Goal: Transaction & Acquisition: Purchase product/service

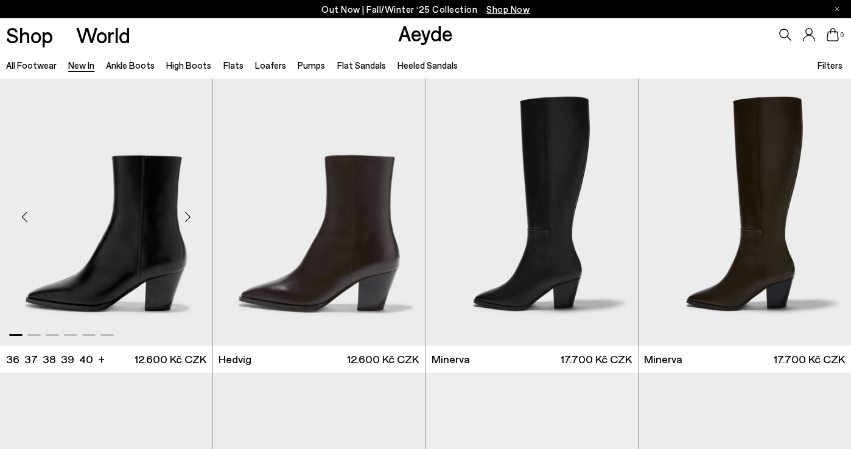
scroll to position [-1, 0]
click at [185, 218] on div "Next slide" at bounding box center [188, 216] width 37 height 37
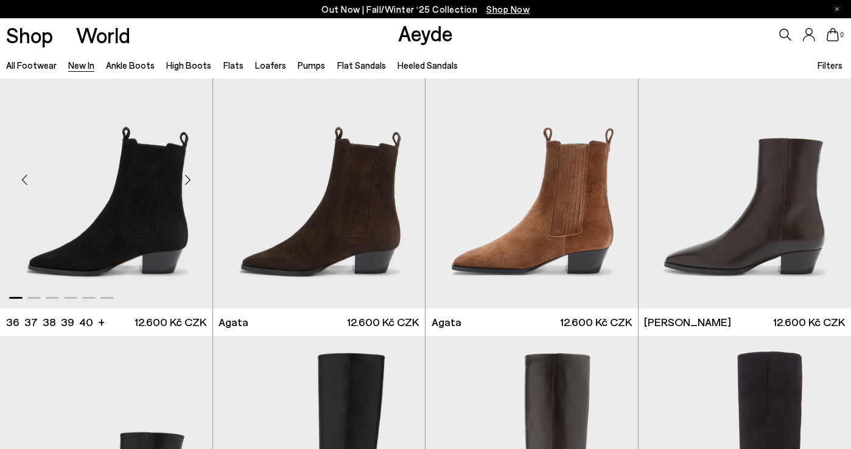
scroll to position [323, 0]
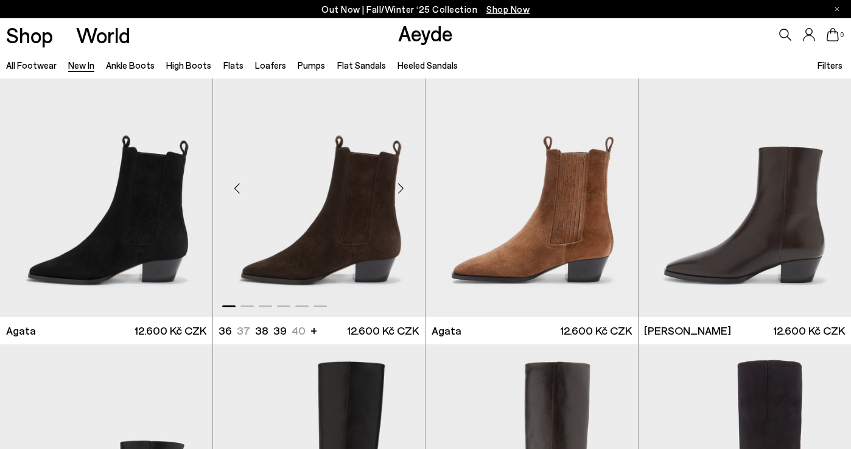
click at [400, 187] on div "Next slide" at bounding box center [400, 188] width 37 height 37
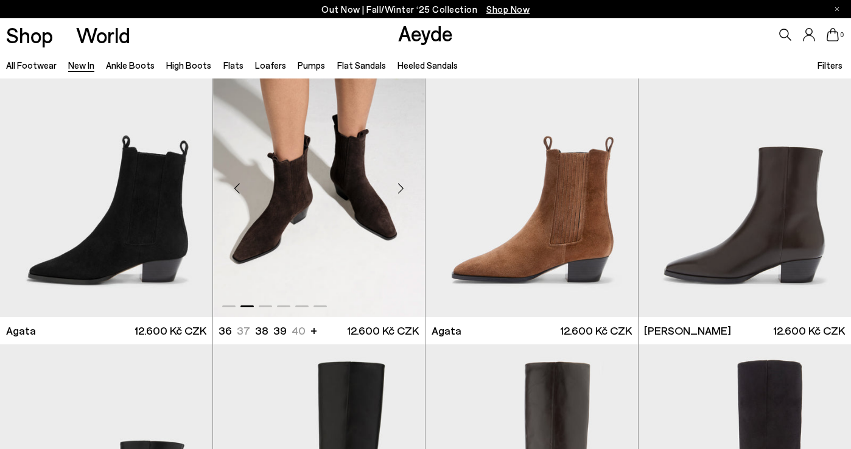
click at [400, 187] on div "Next slide" at bounding box center [400, 188] width 37 height 37
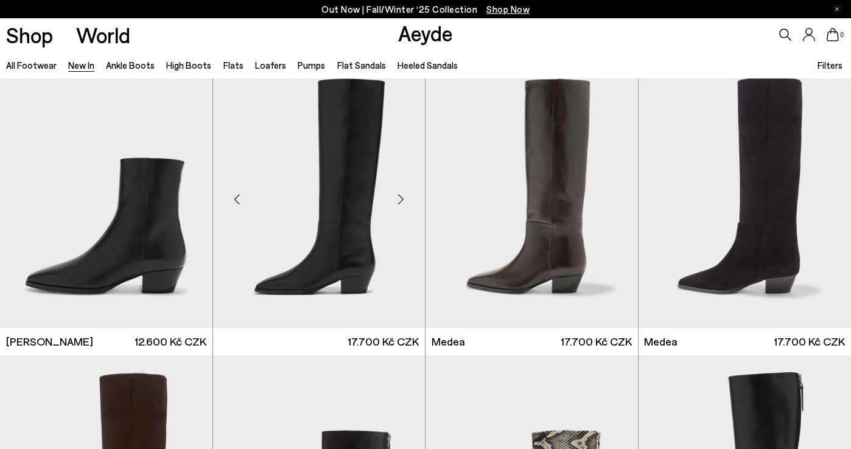
scroll to position [612, 0]
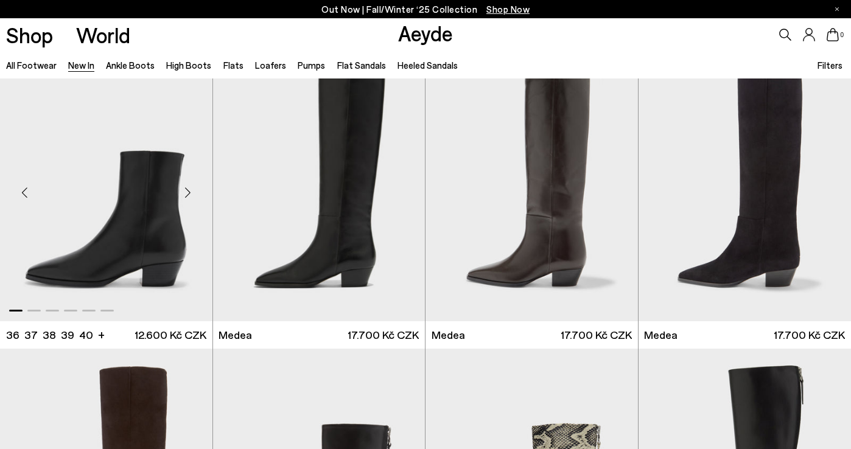
click at [193, 199] on div "Next slide" at bounding box center [188, 193] width 37 height 37
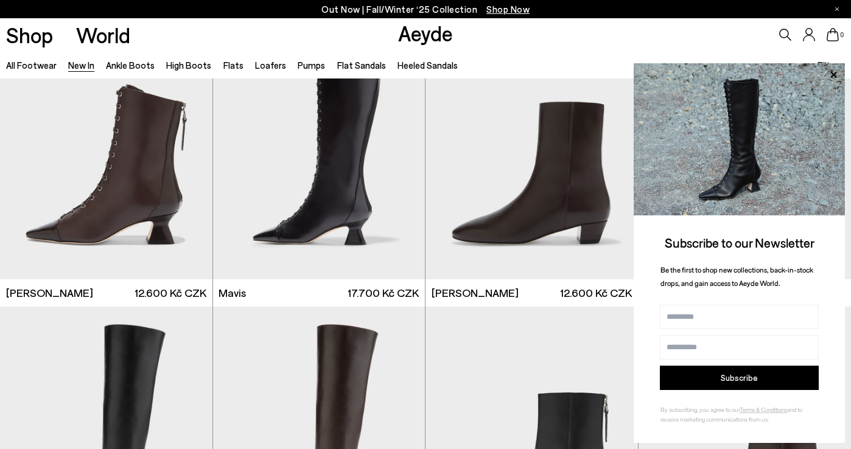
scroll to position [1539, 0]
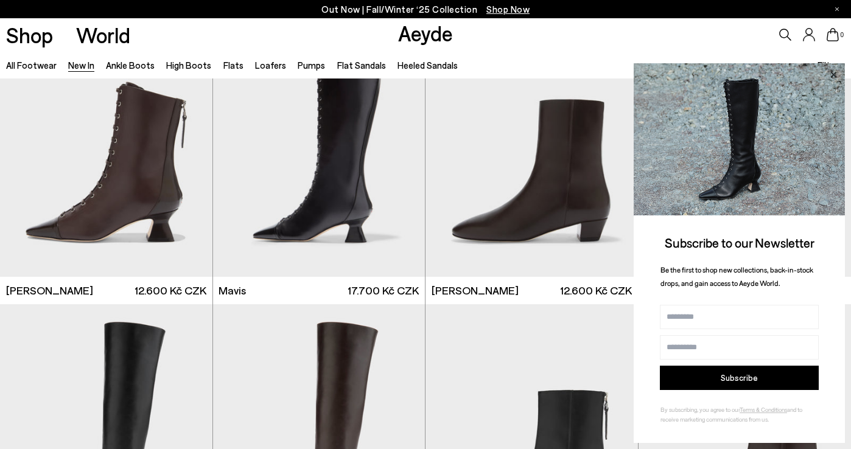
click at [832, 75] on icon at bounding box center [833, 74] width 6 height 6
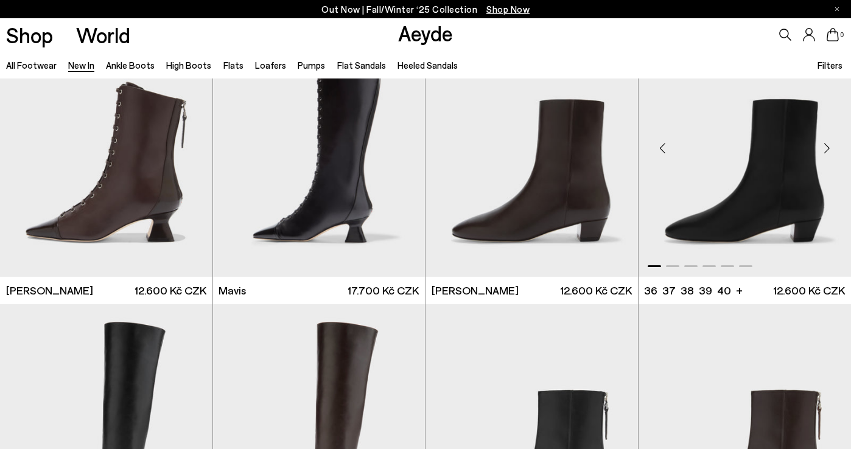
click at [826, 148] on div "Next slide" at bounding box center [826, 148] width 37 height 37
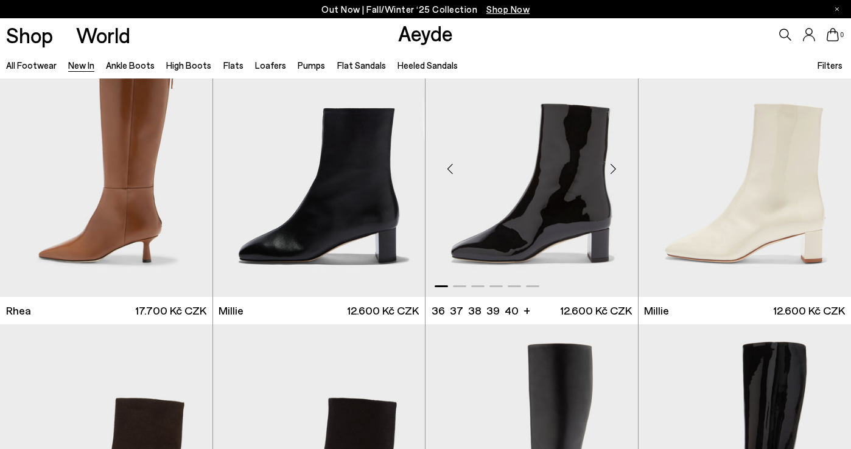
scroll to position [2407, 0]
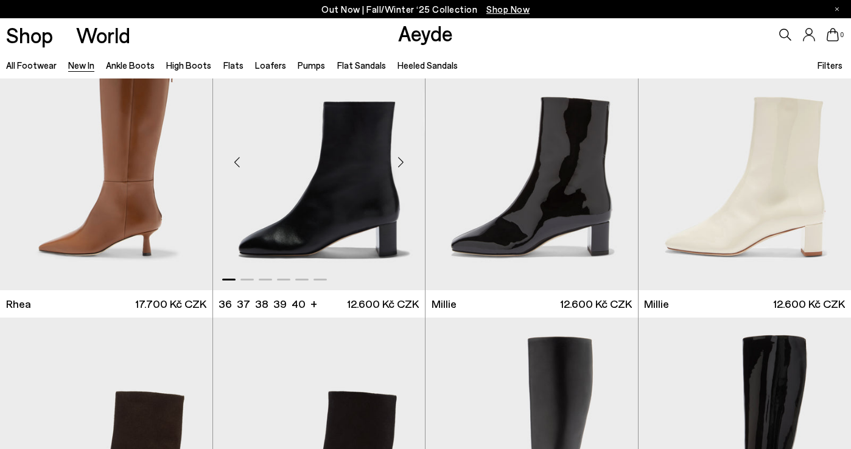
click at [397, 161] on div "Next slide" at bounding box center [400, 162] width 37 height 37
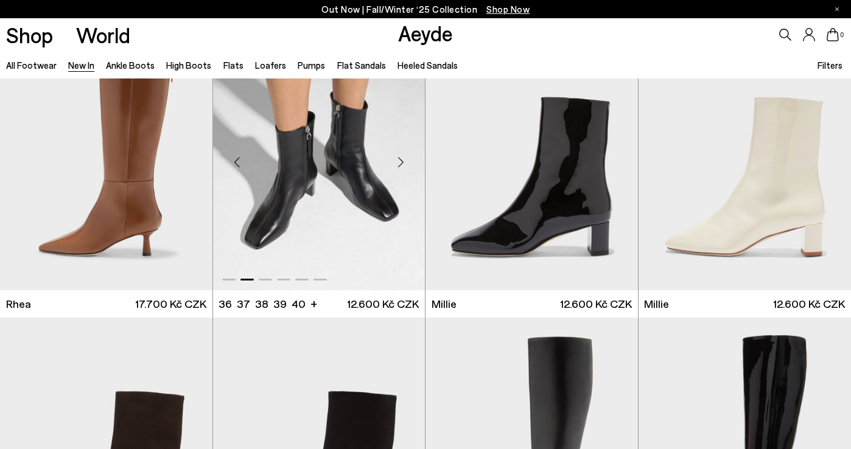
click at [397, 161] on div "Next slide" at bounding box center [400, 162] width 37 height 37
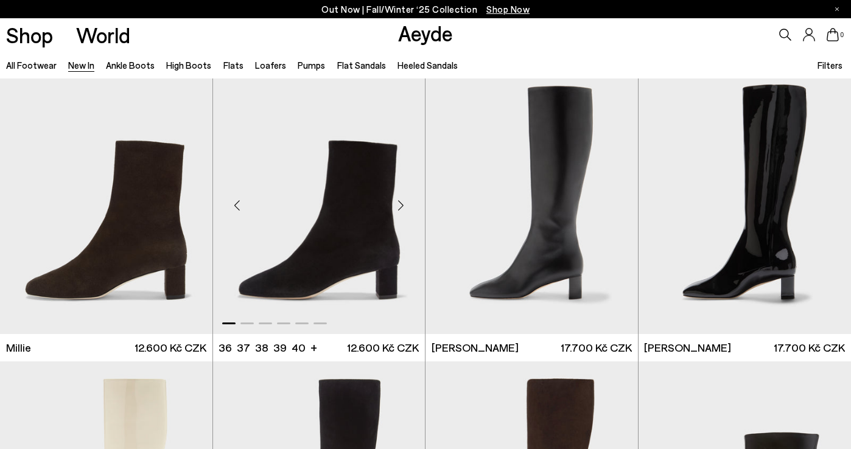
scroll to position [2660, 0]
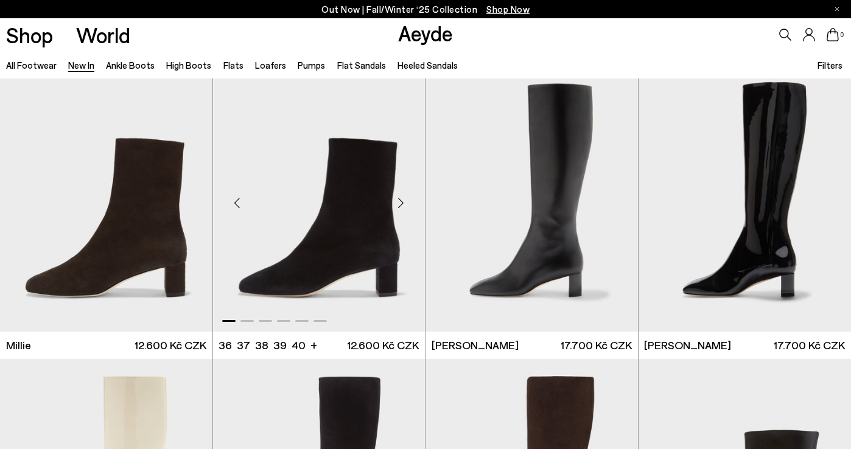
click at [403, 204] on div "Next slide" at bounding box center [400, 203] width 37 height 37
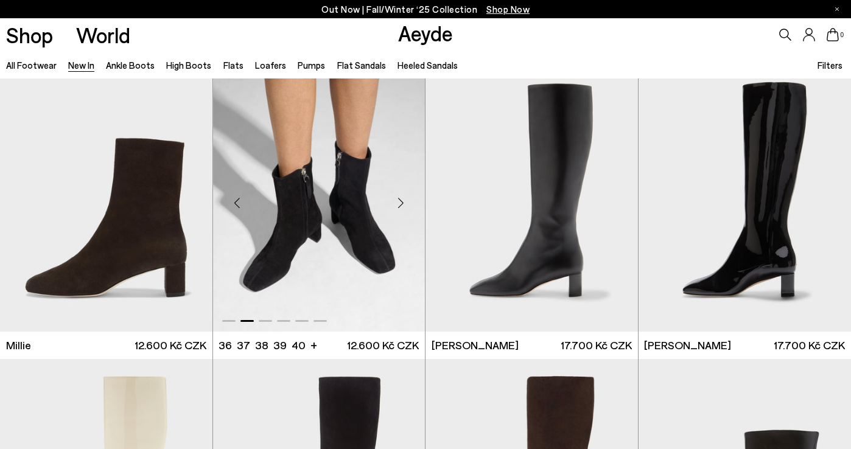
click at [403, 204] on div "Next slide" at bounding box center [400, 203] width 37 height 37
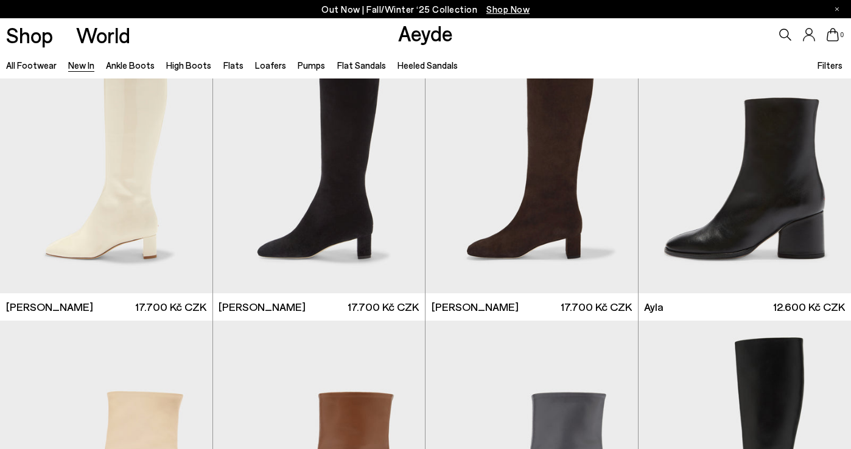
scroll to position [2993, 0]
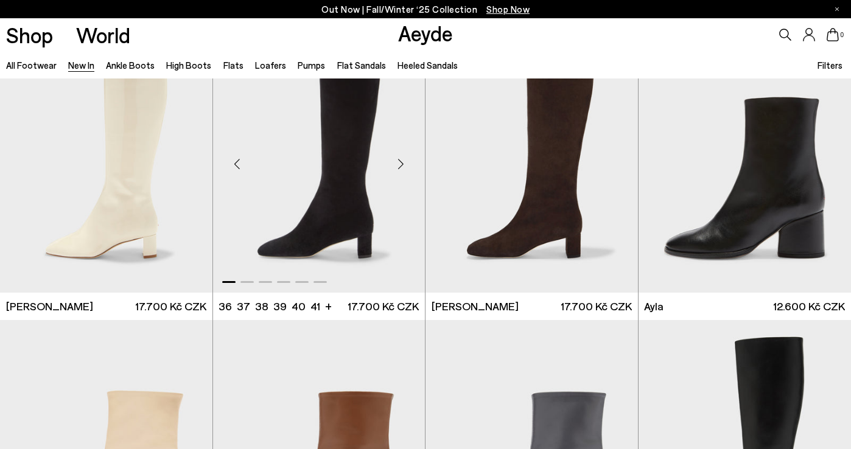
click at [406, 167] on div "Next slide" at bounding box center [400, 164] width 37 height 37
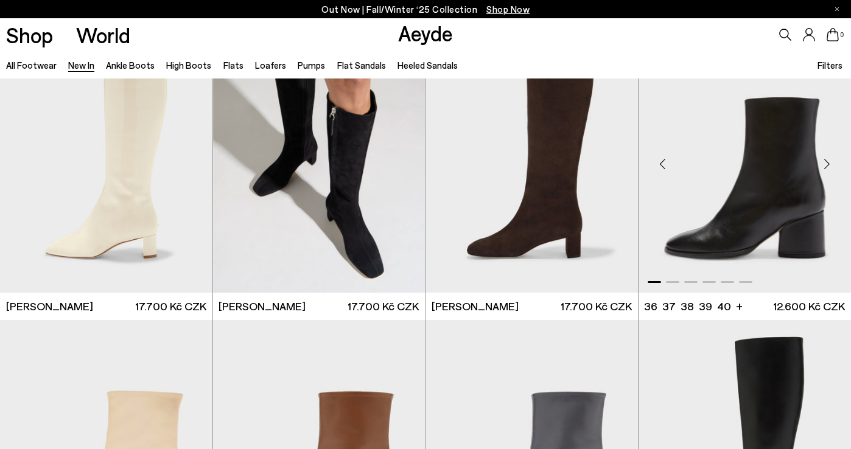
click at [830, 164] on div "Next slide" at bounding box center [826, 164] width 37 height 37
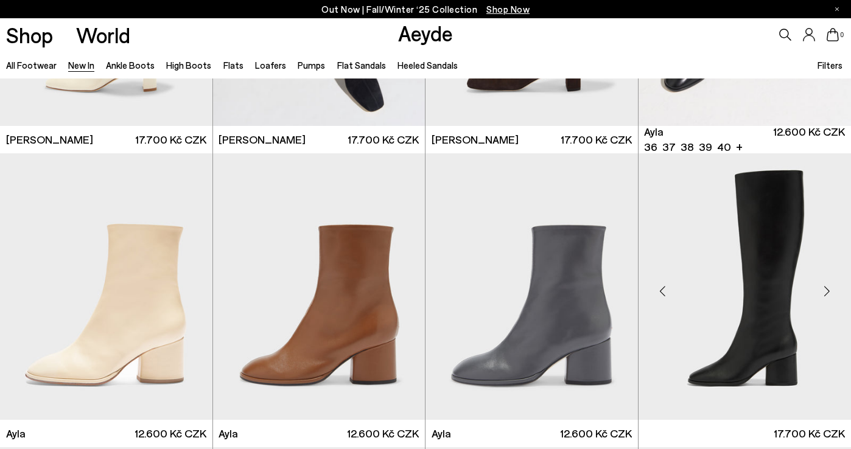
scroll to position [3152, 0]
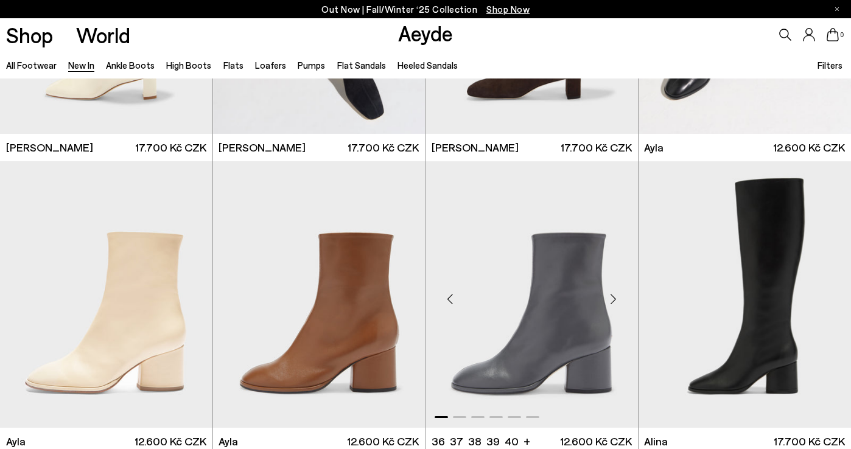
click at [610, 299] on div "Next slide" at bounding box center [613, 299] width 37 height 37
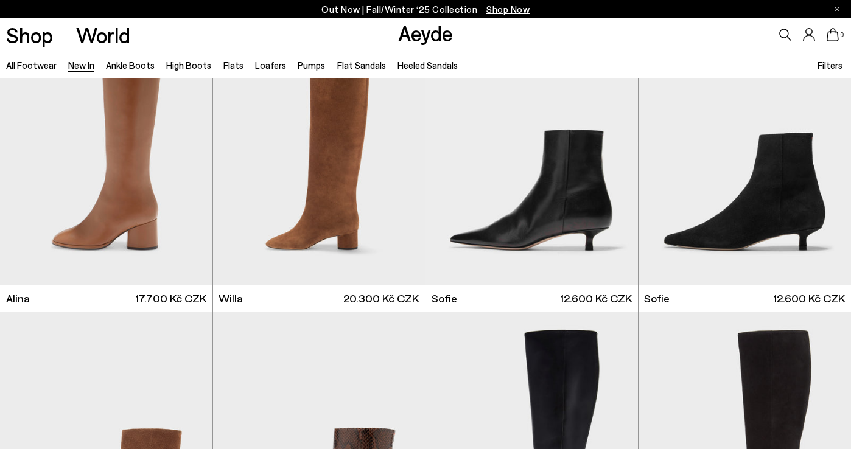
scroll to position [3532, 0]
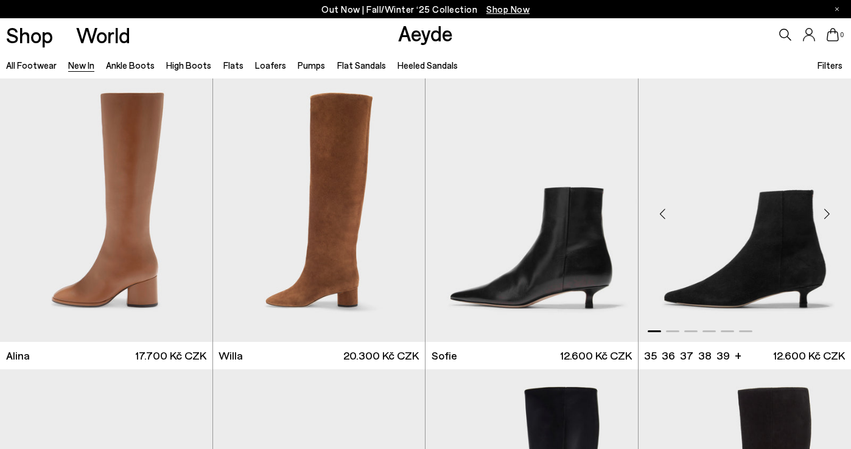
click at [825, 211] on div "Next slide" at bounding box center [826, 213] width 37 height 37
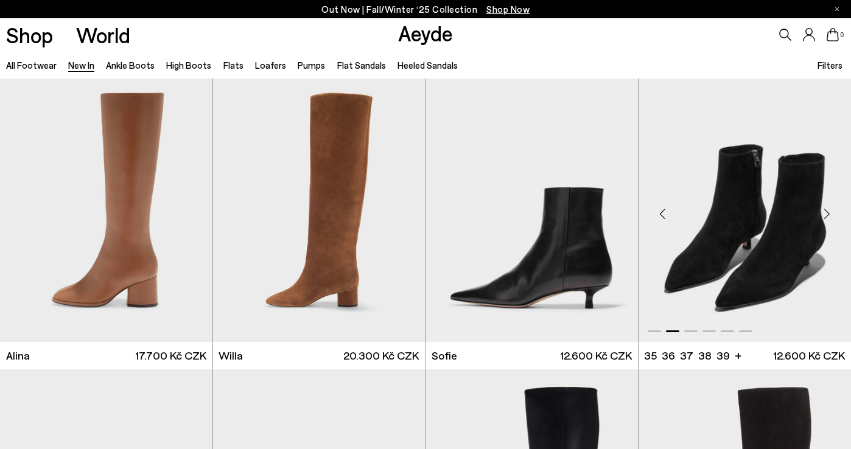
click at [825, 211] on div "Next slide" at bounding box center [826, 213] width 37 height 37
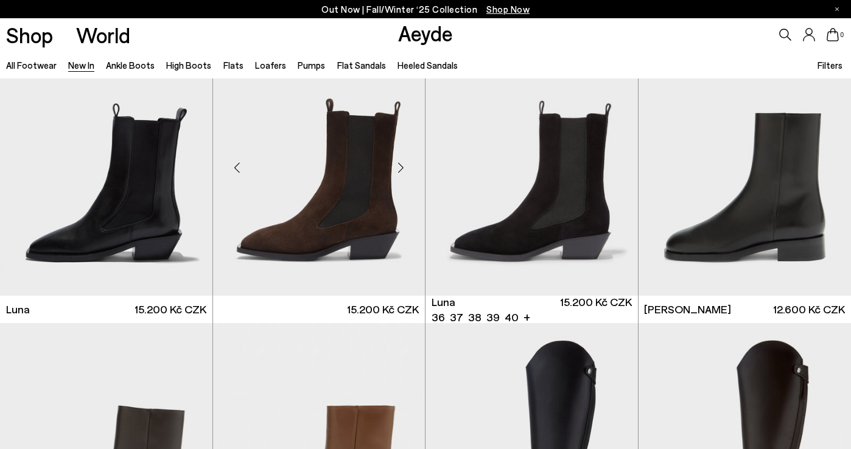
scroll to position [4757, 0]
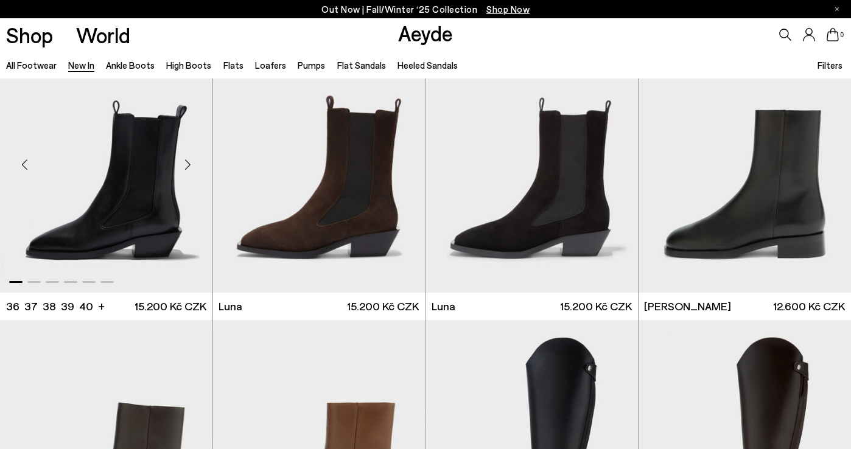
click at [185, 162] on div "Next slide" at bounding box center [188, 164] width 37 height 37
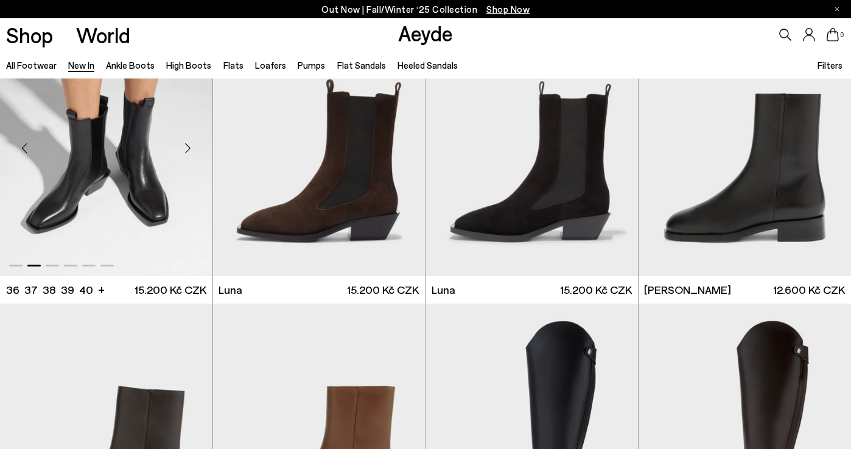
scroll to position [4776, 0]
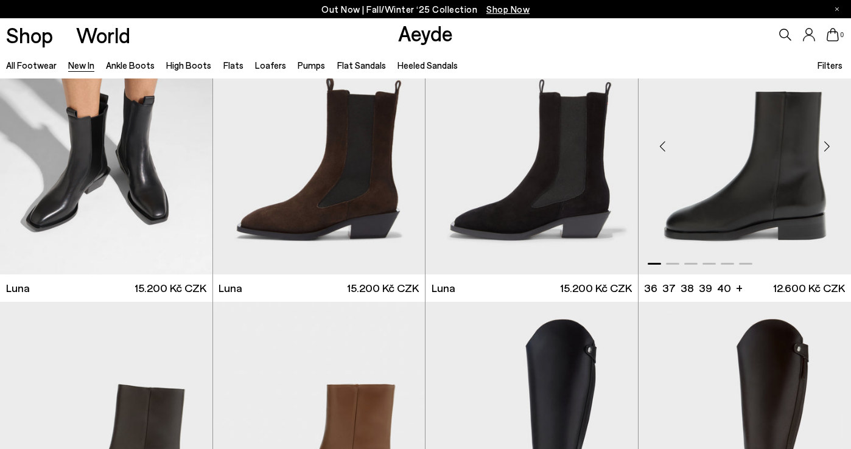
click at [823, 147] on div "Next slide" at bounding box center [826, 146] width 37 height 37
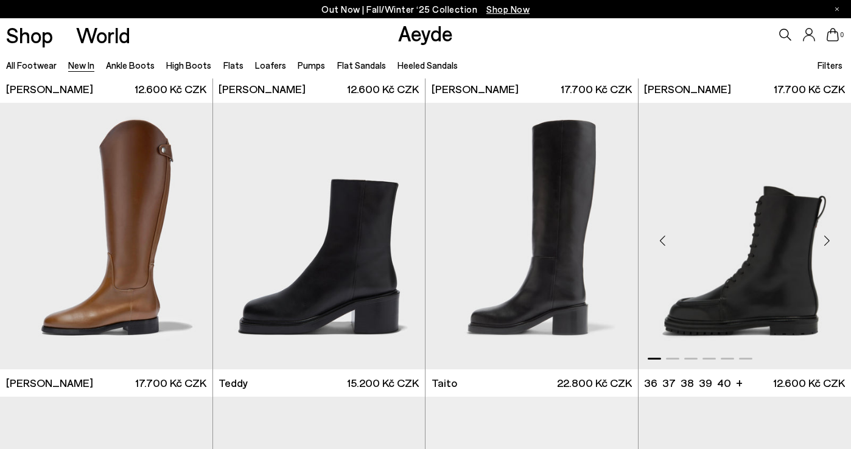
scroll to position [5274, 0]
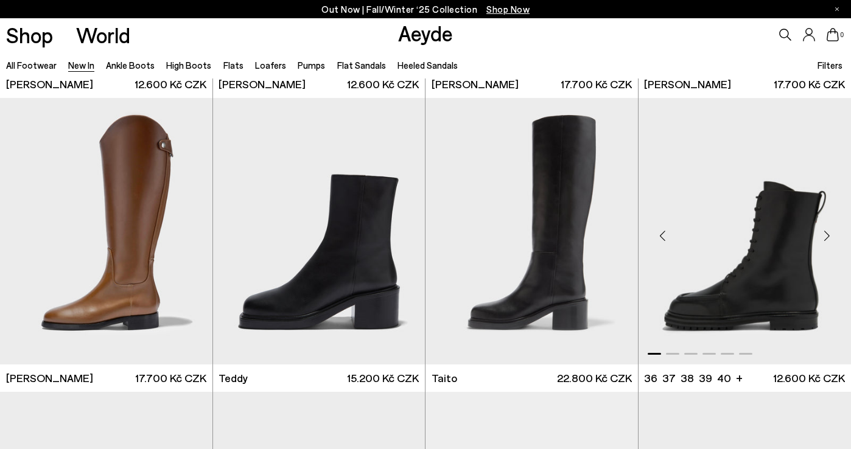
click at [824, 236] on div "Next slide" at bounding box center [826, 236] width 37 height 37
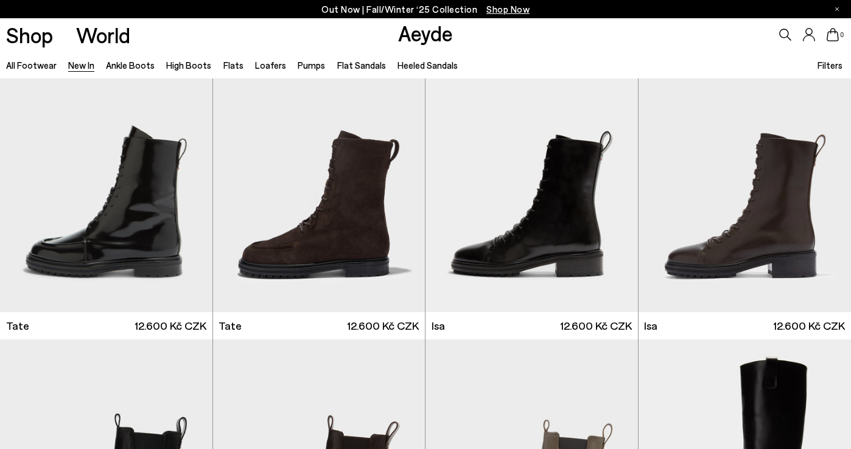
scroll to position [5622, 0]
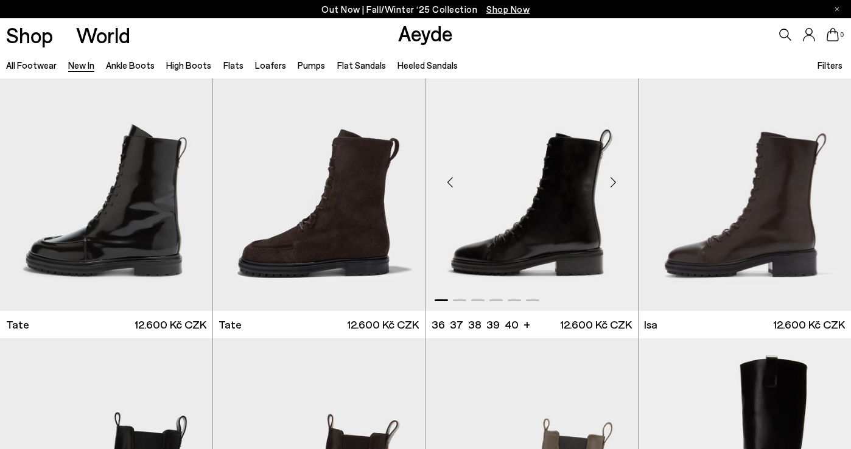
click at [611, 186] on div "Next slide" at bounding box center [613, 182] width 37 height 37
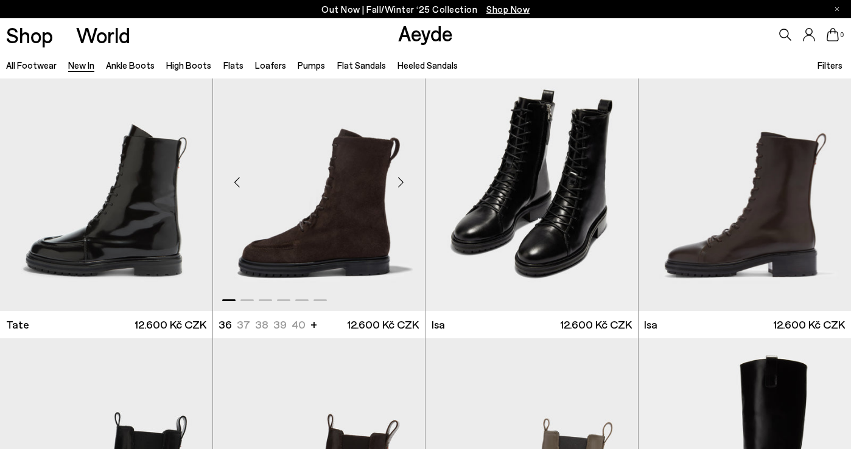
click at [400, 180] on div "Next slide" at bounding box center [400, 182] width 37 height 37
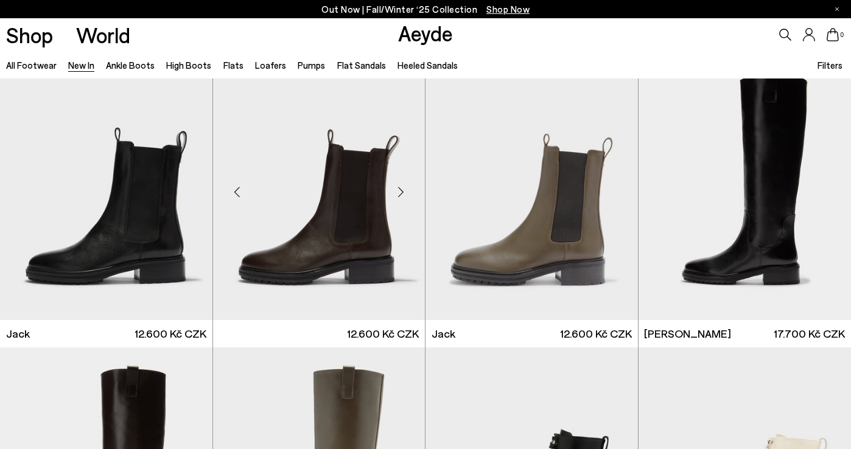
scroll to position [5915, 0]
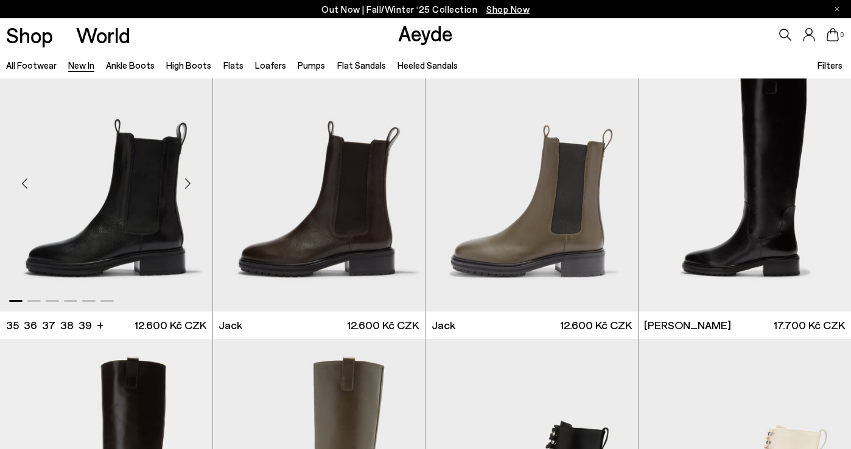
click at [186, 181] on div "Next slide" at bounding box center [188, 183] width 37 height 37
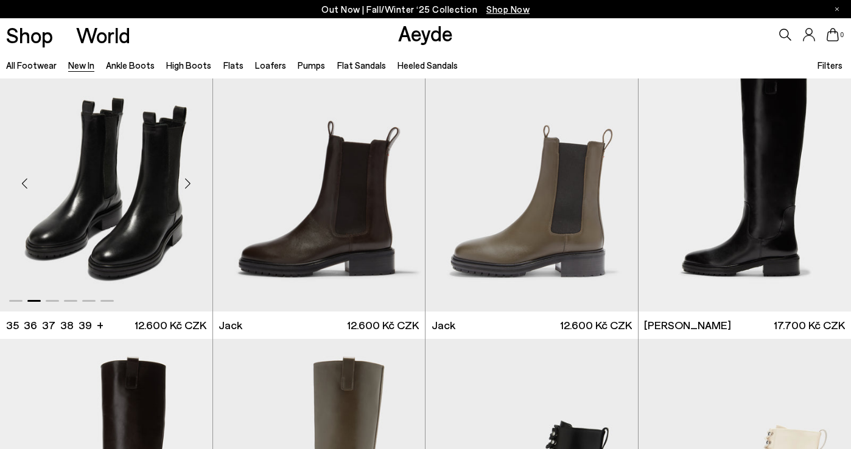
click at [130, 190] on img "2 / 6" at bounding box center [106, 178] width 212 height 267
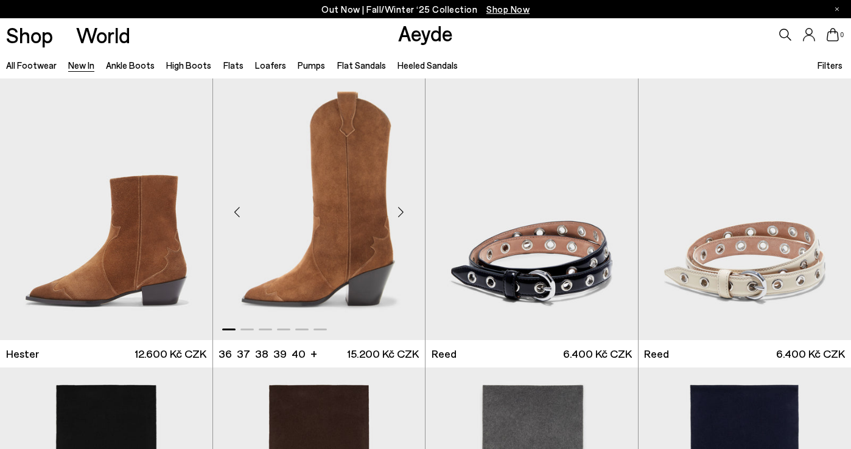
scroll to position [7066, 0]
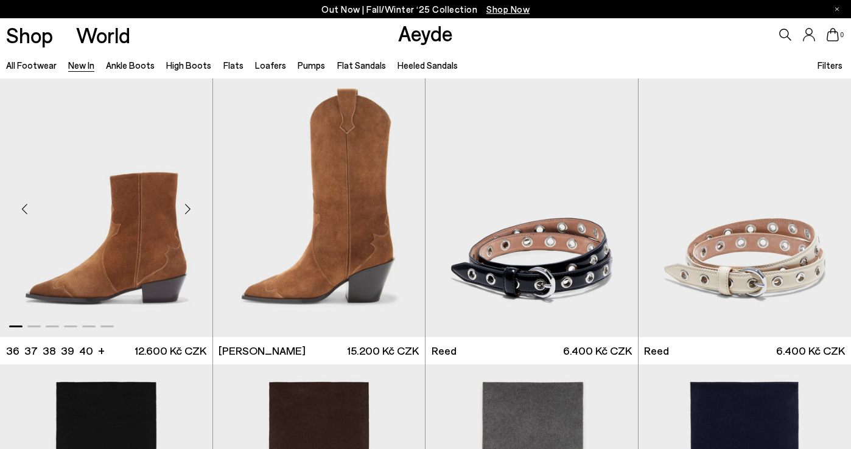
click at [186, 208] on div "Next slide" at bounding box center [188, 208] width 37 height 37
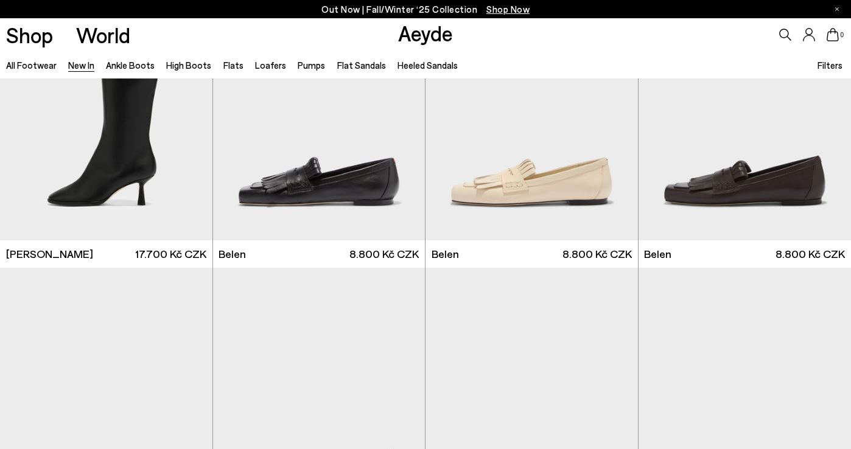
scroll to position [10400, 0]
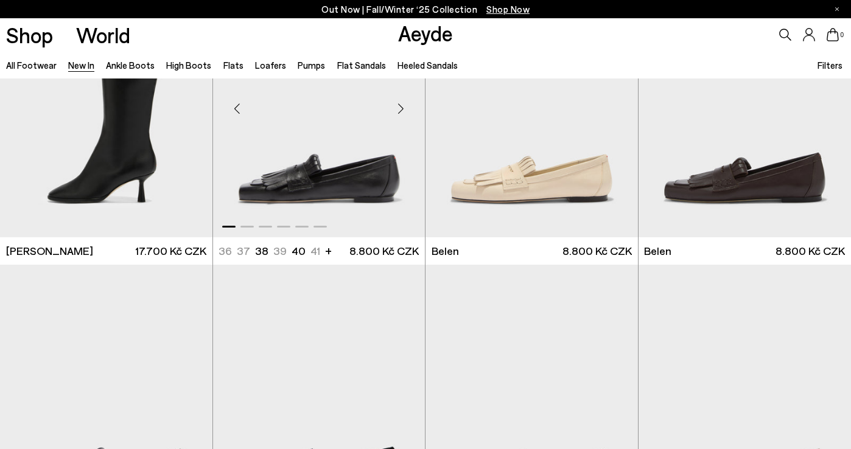
click at [400, 113] on div "Next slide" at bounding box center [400, 109] width 37 height 37
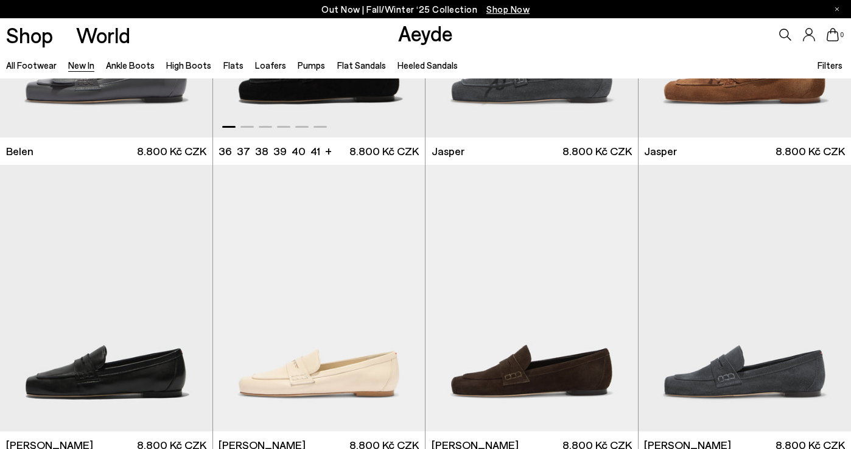
scroll to position [10723, 0]
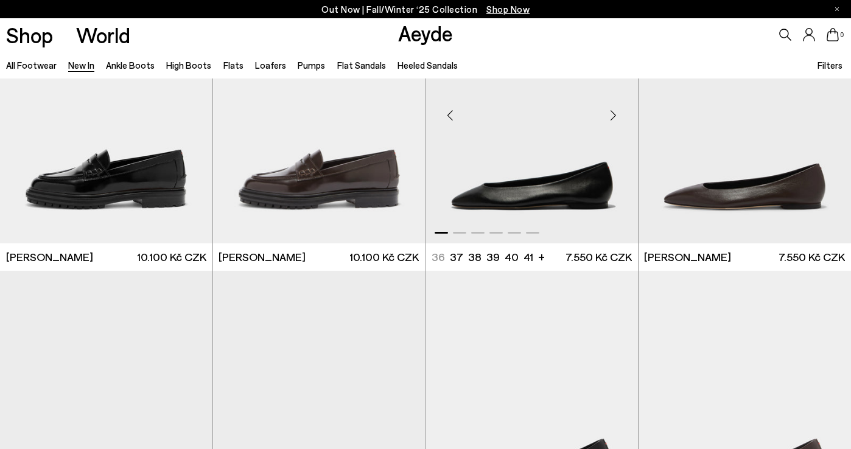
scroll to position [11293, 0]
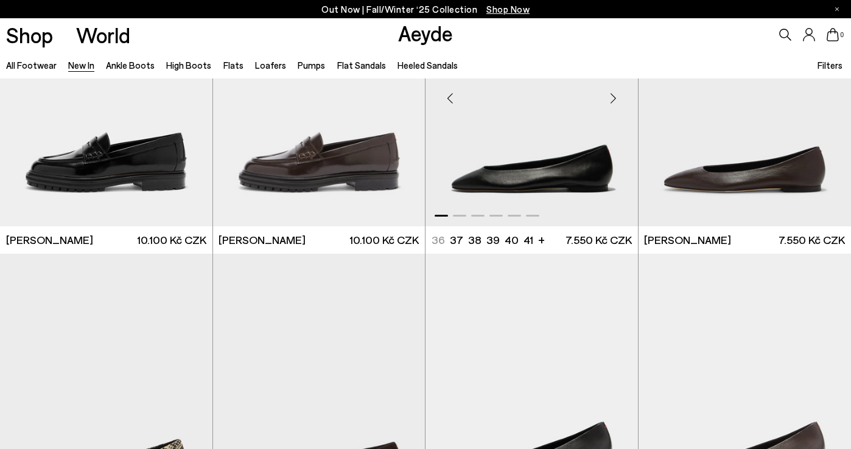
click at [614, 99] on div "Next slide" at bounding box center [613, 98] width 37 height 37
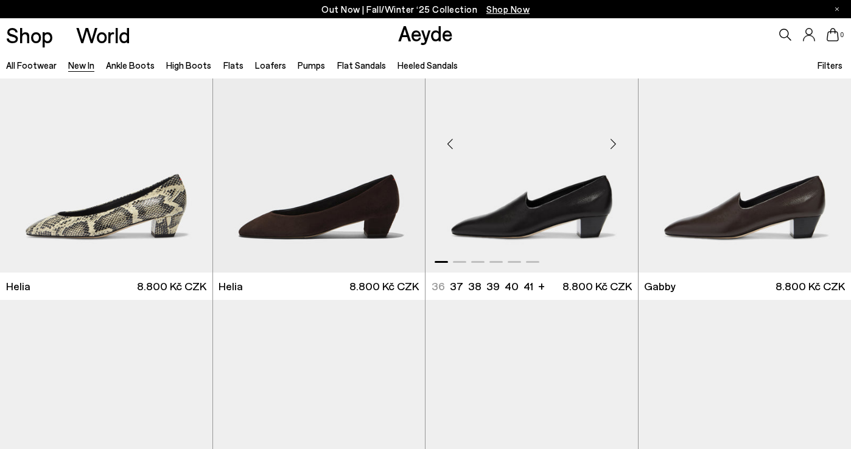
scroll to position [11852, 0]
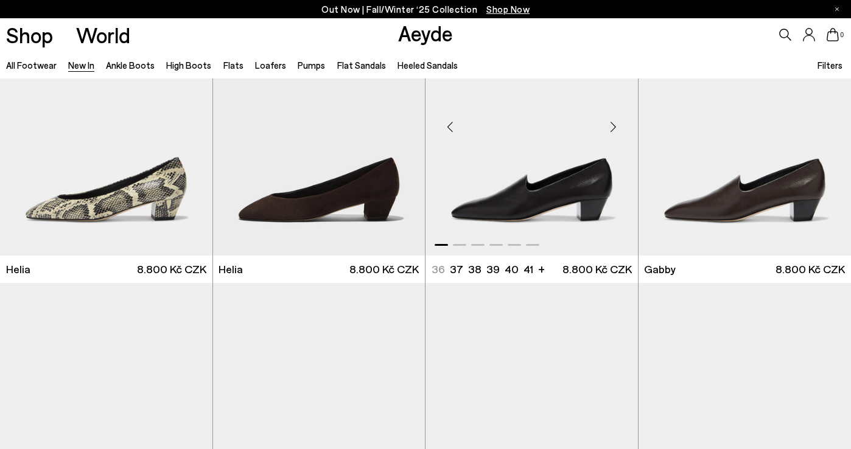
click at [607, 120] on div "Next slide" at bounding box center [613, 127] width 37 height 37
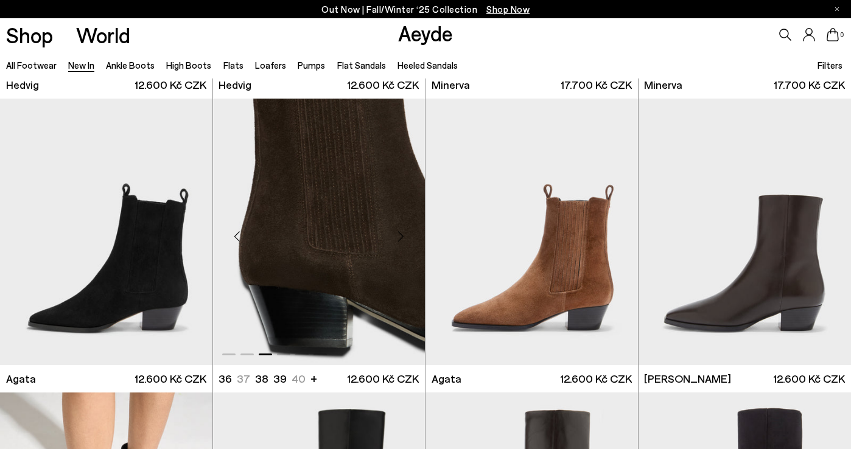
scroll to position [260, 0]
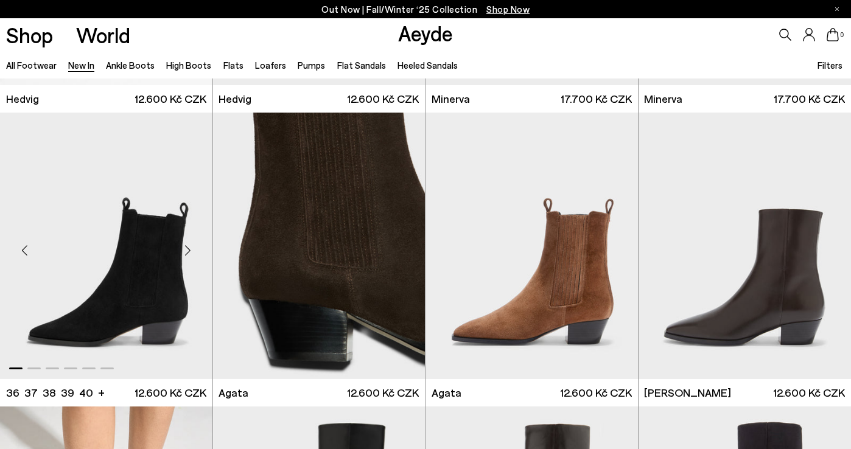
click at [184, 249] on div "Next slide" at bounding box center [188, 250] width 37 height 37
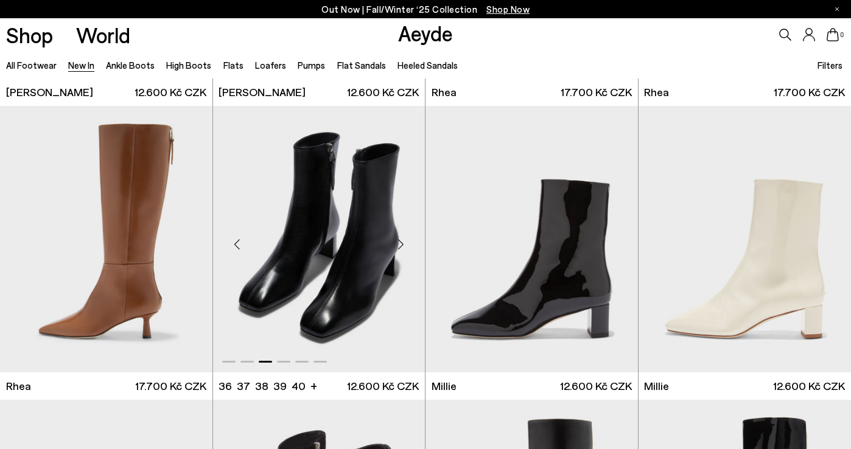
scroll to position [2322, 0]
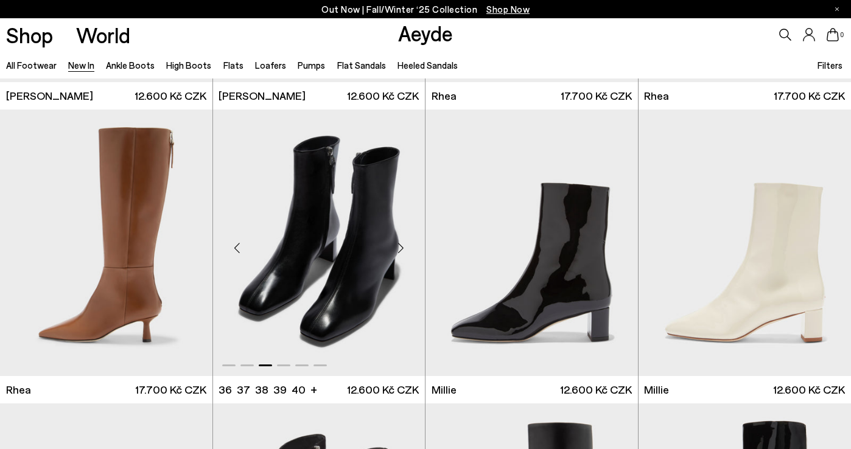
click at [400, 246] on div "Next slide" at bounding box center [400, 247] width 37 height 37
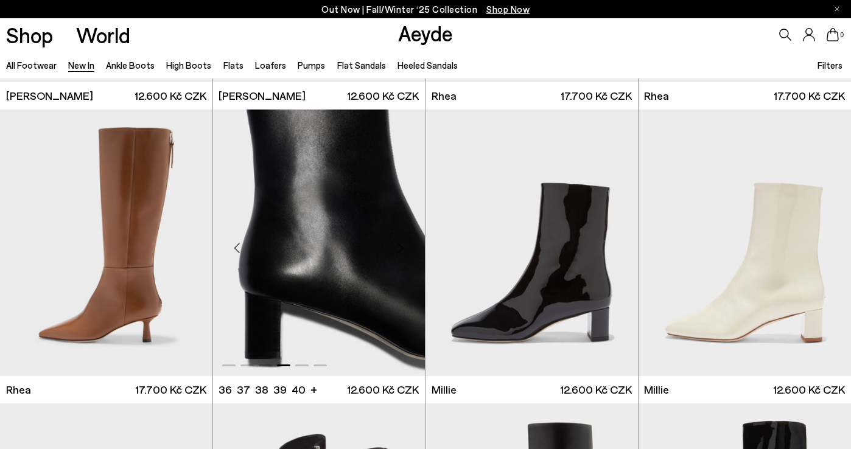
click at [400, 246] on div "Next slide" at bounding box center [400, 247] width 37 height 37
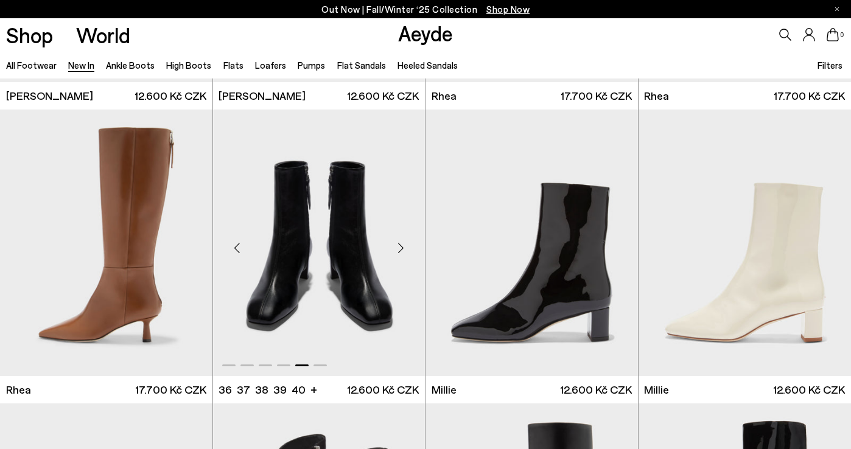
click at [400, 246] on div "Next slide" at bounding box center [400, 247] width 37 height 37
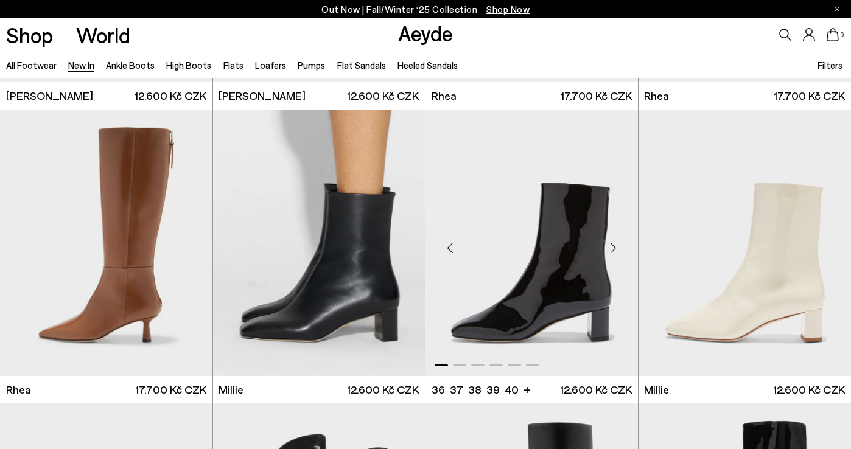
click at [612, 251] on div "Next slide" at bounding box center [613, 247] width 37 height 37
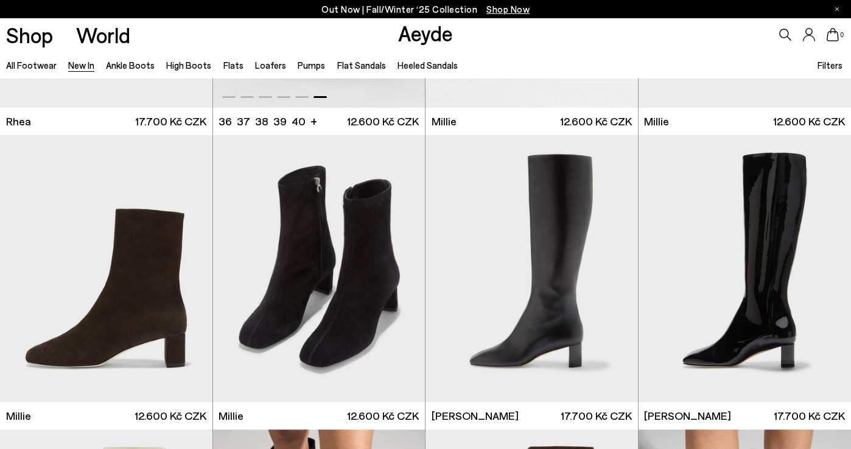
scroll to position [2610, 0]
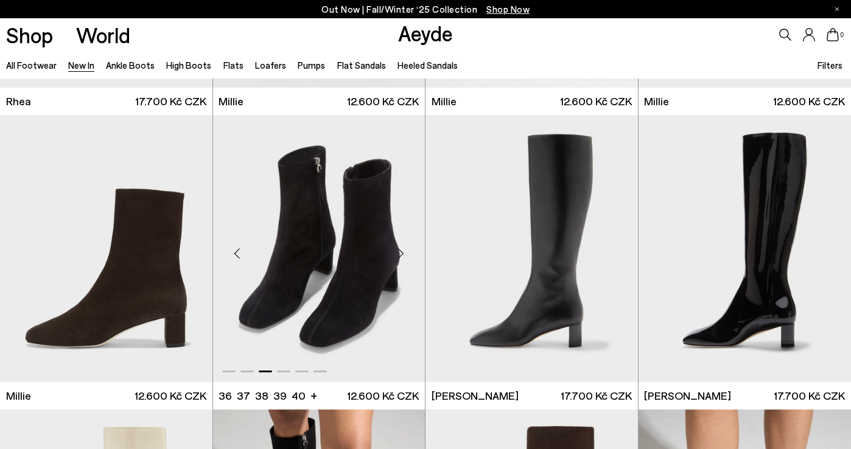
click at [354, 304] on img "3 / 6" at bounding box center [319, 248] width 212 height 267
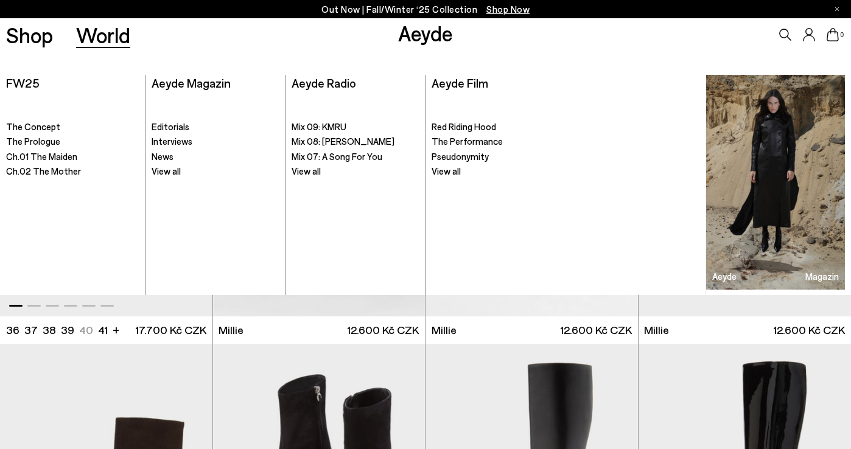
scroll to position [2348, 0]
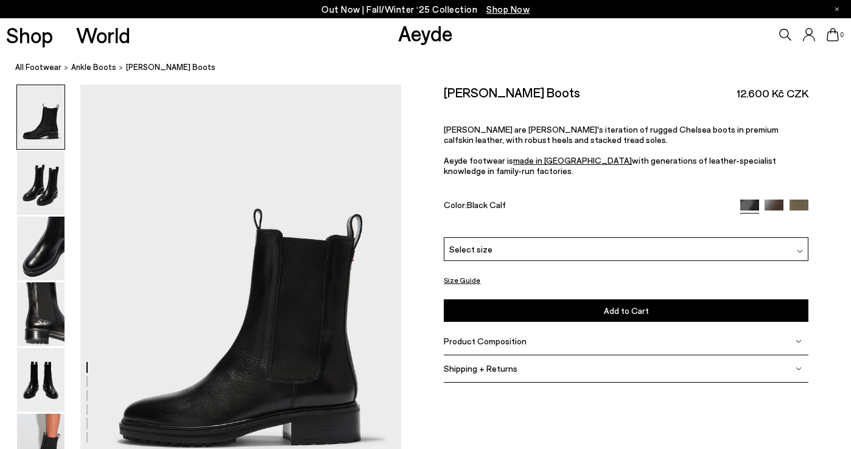
click at [560, 249] on div "Select size" at bounding box center [626, 249] width 365 height 24
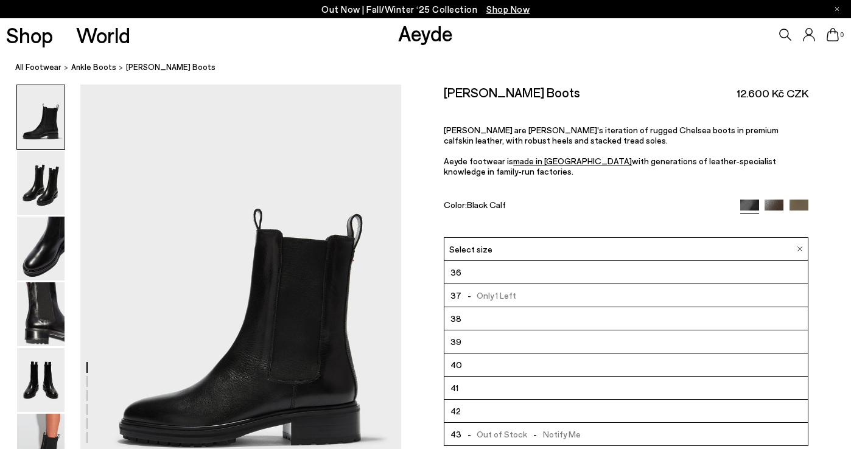
scroll to position [23, 0]
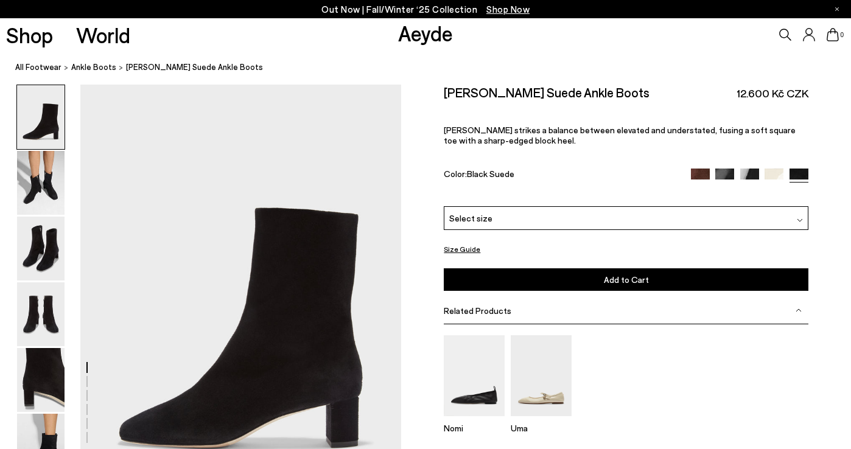
click at [473, 214] on span "Select size" at bounding box center [470, 218] width 43 height 13
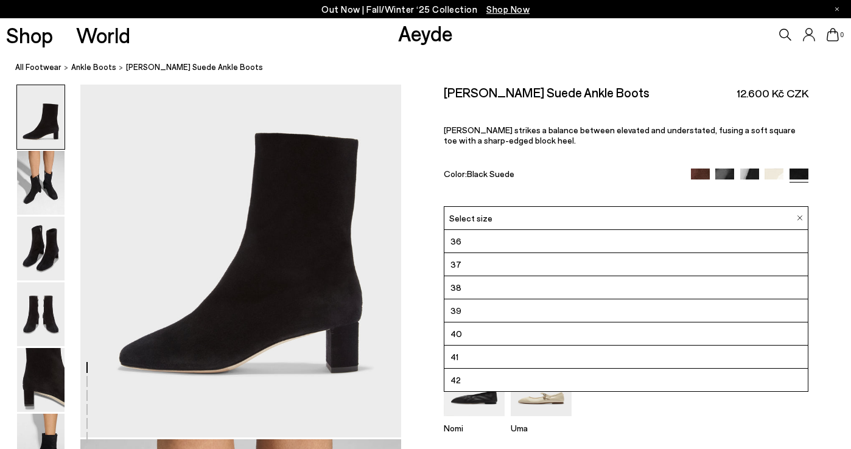
scroll to position [106, 0]
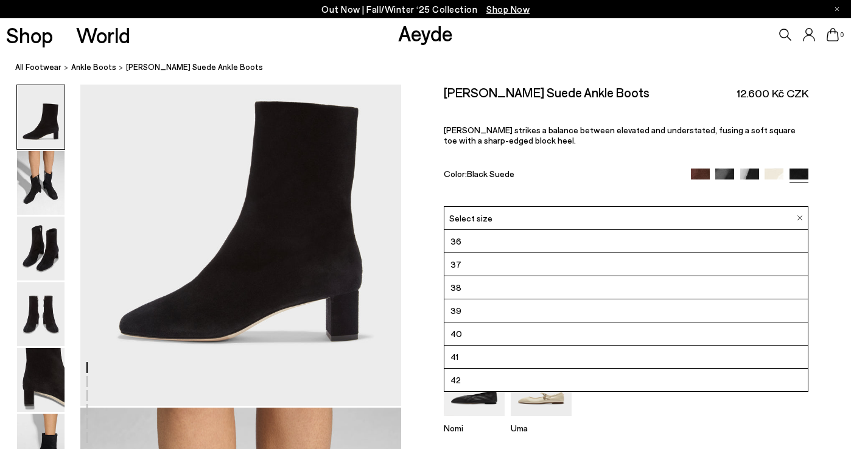
click at [475, 288] on li "38" at bounding box center [625, 287] width 363 height 23
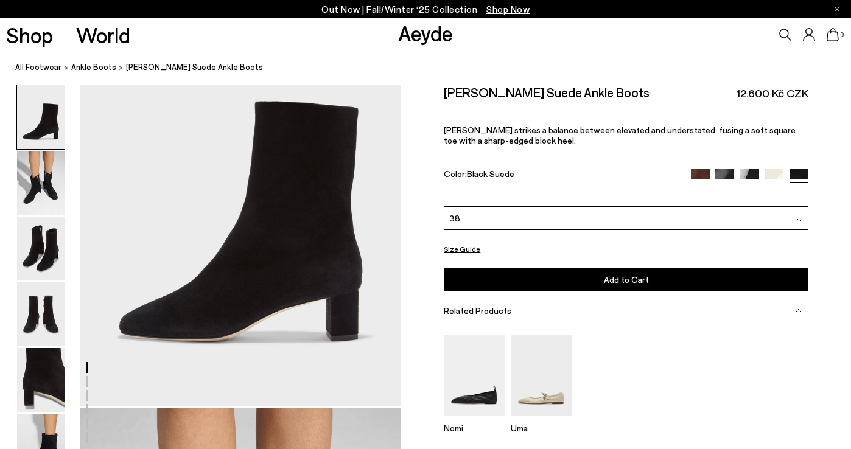
click at [462, 220] on div "38" at bounding box center [626, 218] width 365 height 24
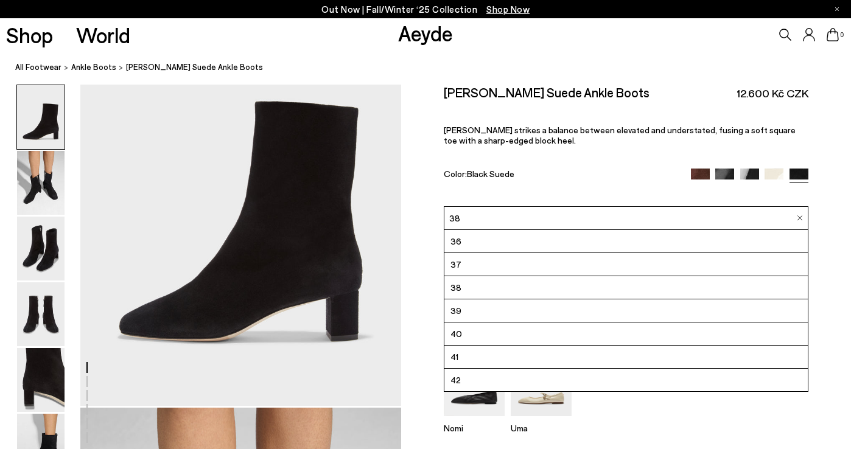
click at [464, 355] on li "41" at bounding box center [625, 357] width 363 height 23
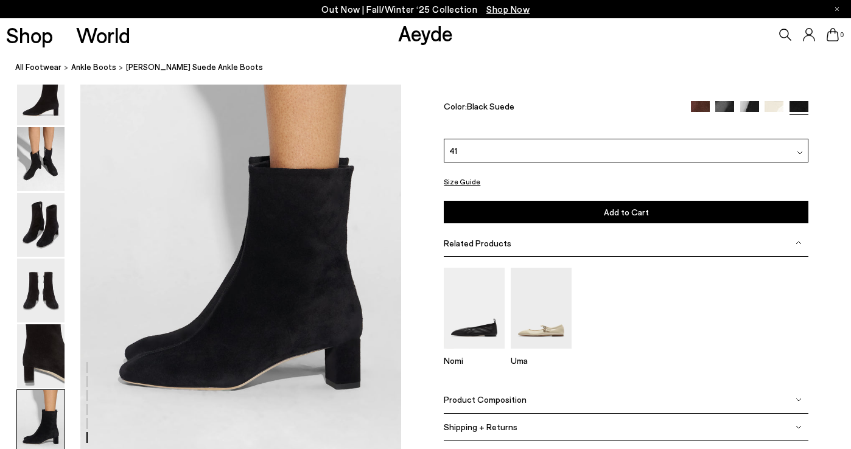
scroll to position [2212, 0]
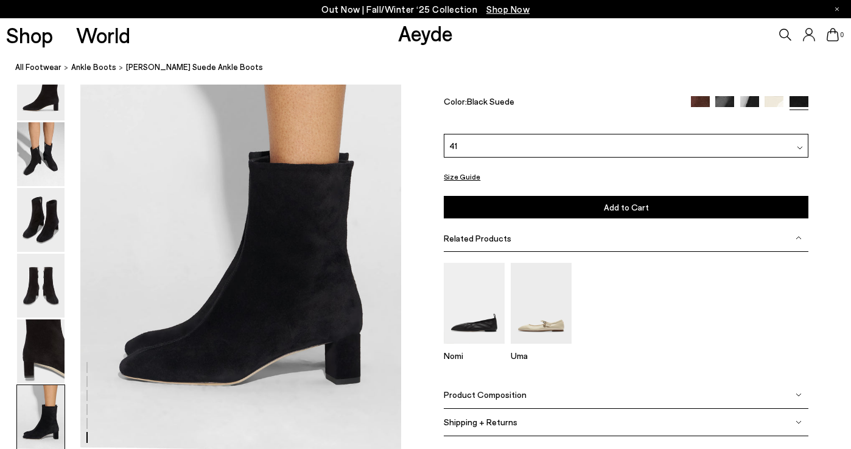
click at [457, 238] on span "Related Products" at bounding box center [478, 237] width 68 height 10
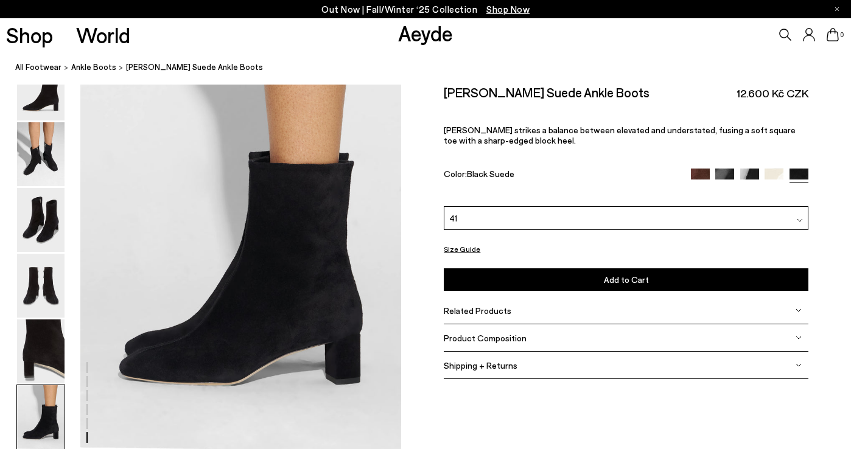
click at [462, 337] on span "Product Composition" at bounding box center [485, 337] width 83 height 10
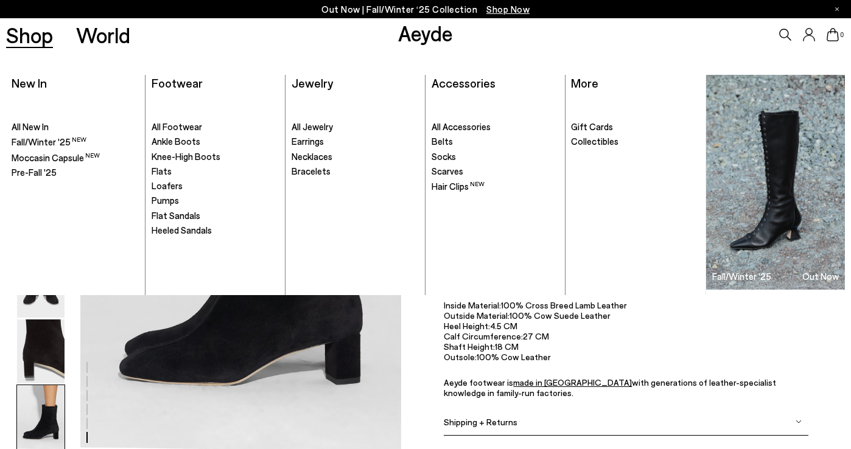
scroll to position [106, 0]
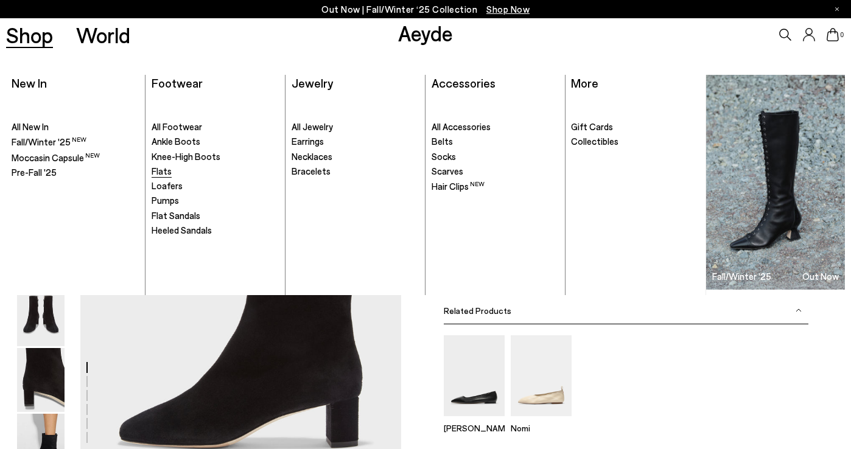
click at [158, 169] on span "Flats" at bounding box center [162, 171] width 20 height 11
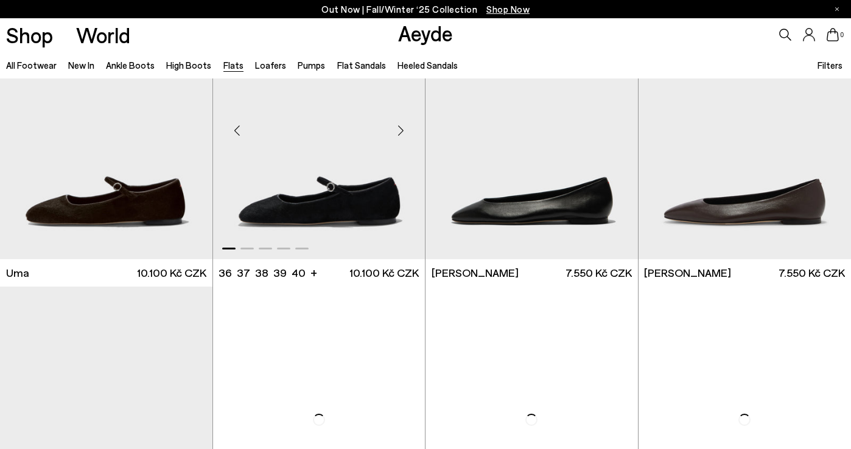
scroll to position [65, 0]
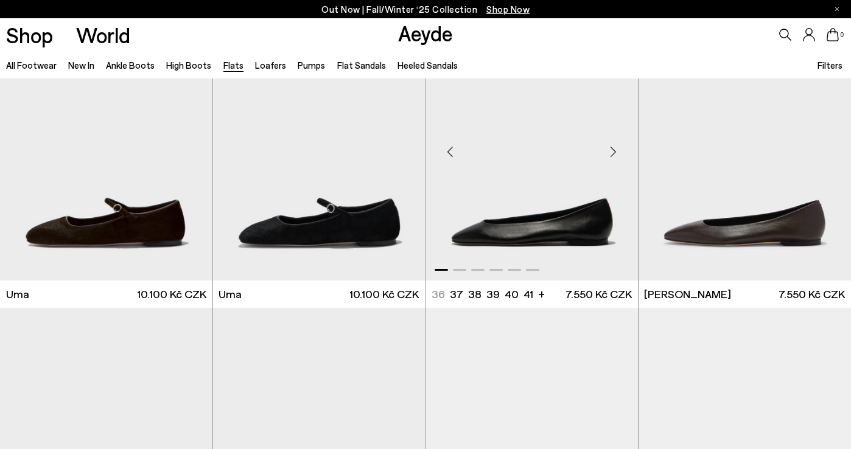
click at [609, 150] on div "Next slide" at bounding box center [613, 151] width 37 height 37
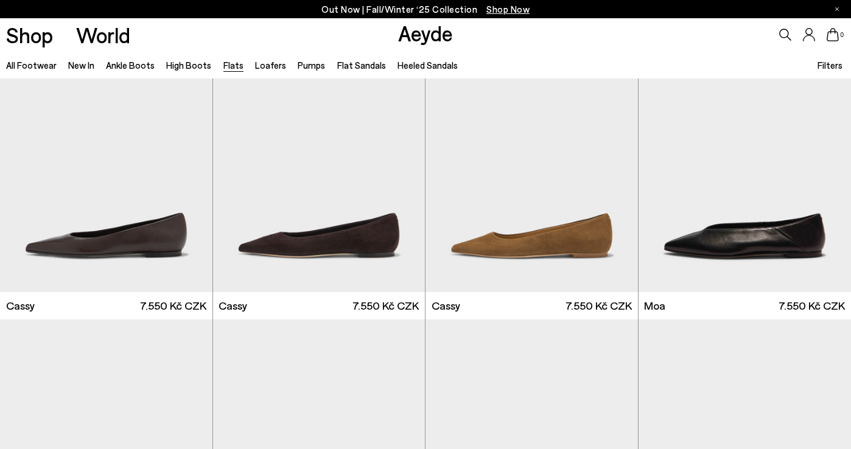
scroll to position [1829, 0]
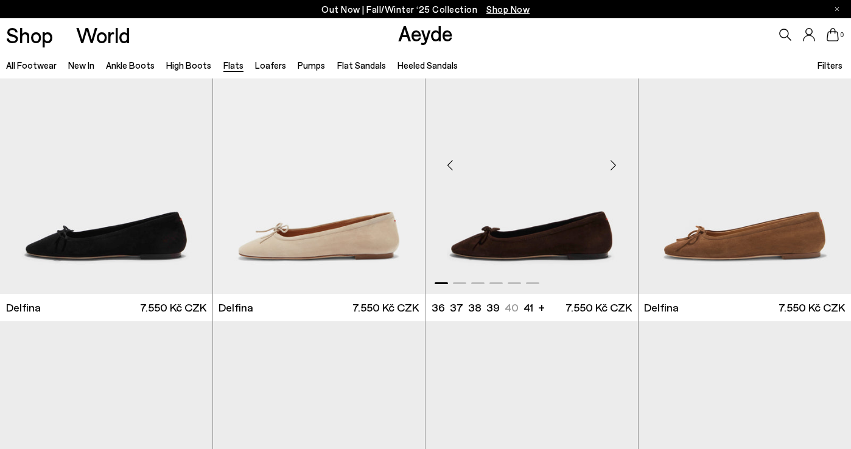
scroll to position [2707, 0]
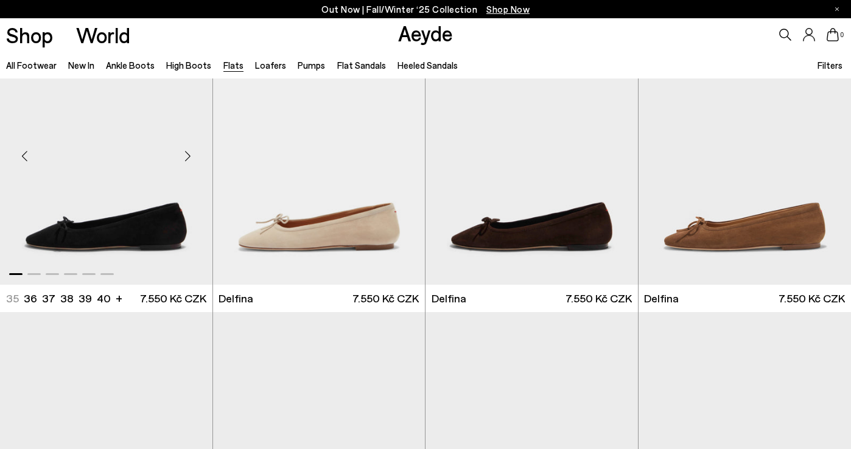
click at [193, 164] on div "Next slide" at bounding box center [188, 156] width 37 height 37
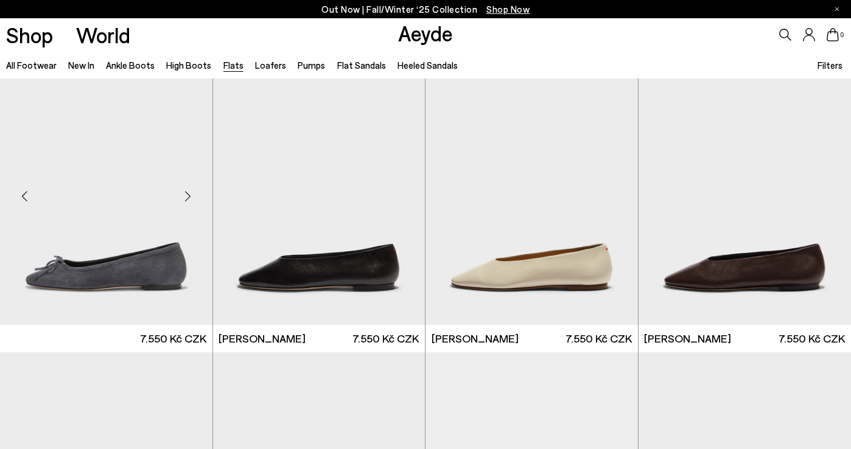
scroll to position [2966, 0]
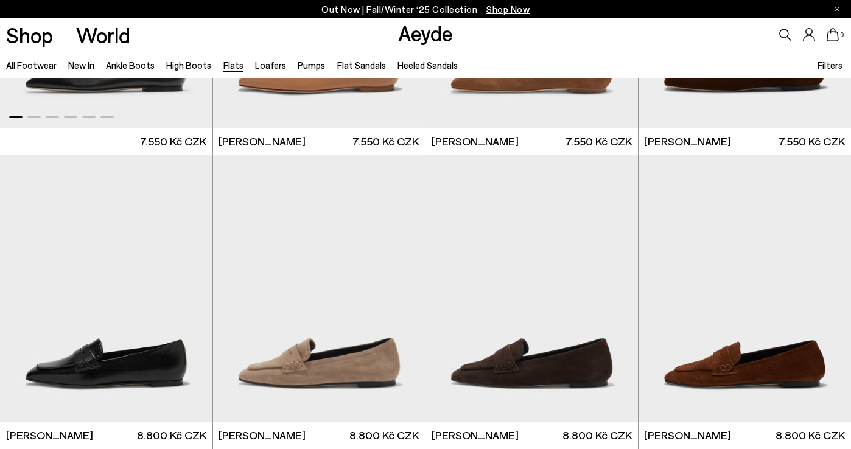
scroll to position [3876, 0]
